Goal: Navigation & Orientation: Understand site structure

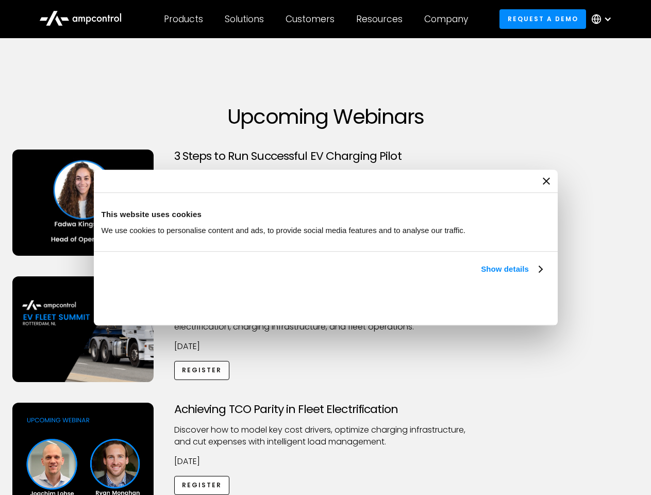
click at [481, 275] on link "Show details" at bounding box center [511, 269] width 61 height 12
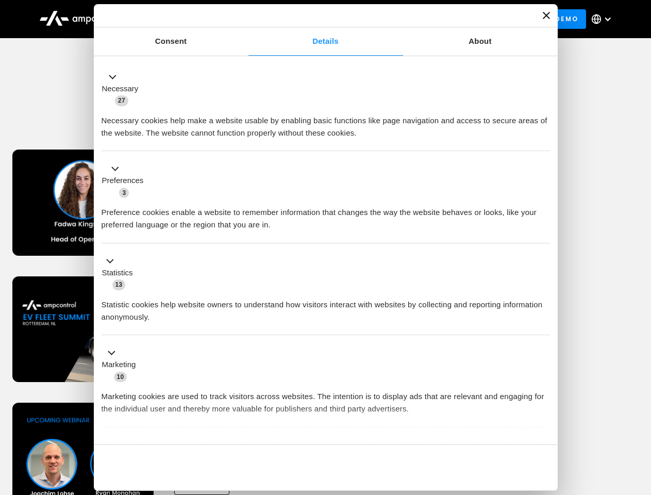
click at [543, 335] on li "Statistics 13 Statistic cookies help website owners to understand how visitors …" at bounding box center [326, 289] width 448 height 92
click at [640, 415] on div "Achieving TCO Parity in Fleet Electrification Discover how to model key cost dr…" at bounding box center [325, 483] width 647 height 162
click at [317, 19] on div "Customers" at bounding box center [310, 18] width 49 height 11
click at [183, 19] on div "Products" at bounding box center [183, 18] width 39 height 11
click at [245, 19] on div "Solutions" at bounding box center [244, 18] width 39 height 11
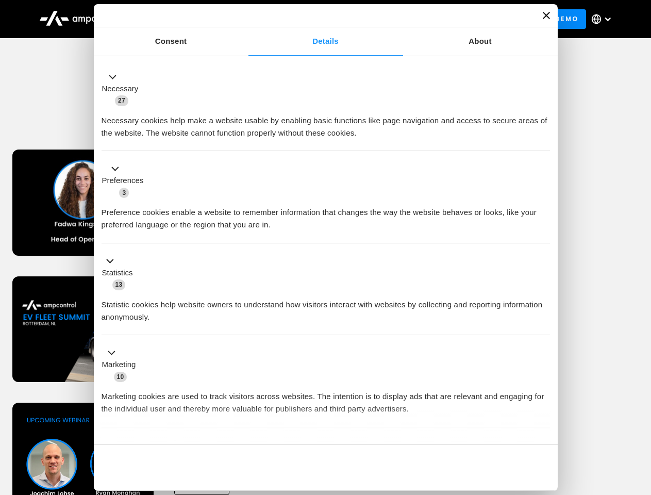
click at [312, 19] on div "Customers" at bounding box center [310, 18] width 49 height 11
click at [381, 19] on div "Resources" at bounding box center [379, 18] width 46 height 11
click at [449, 19] on div "Company" at bounding box center [446, 18] width 44 height 11
click at [604, 19] on div at bounding box center [607, 19] width 8 height 8
